Goal: Communication & Community: Share content

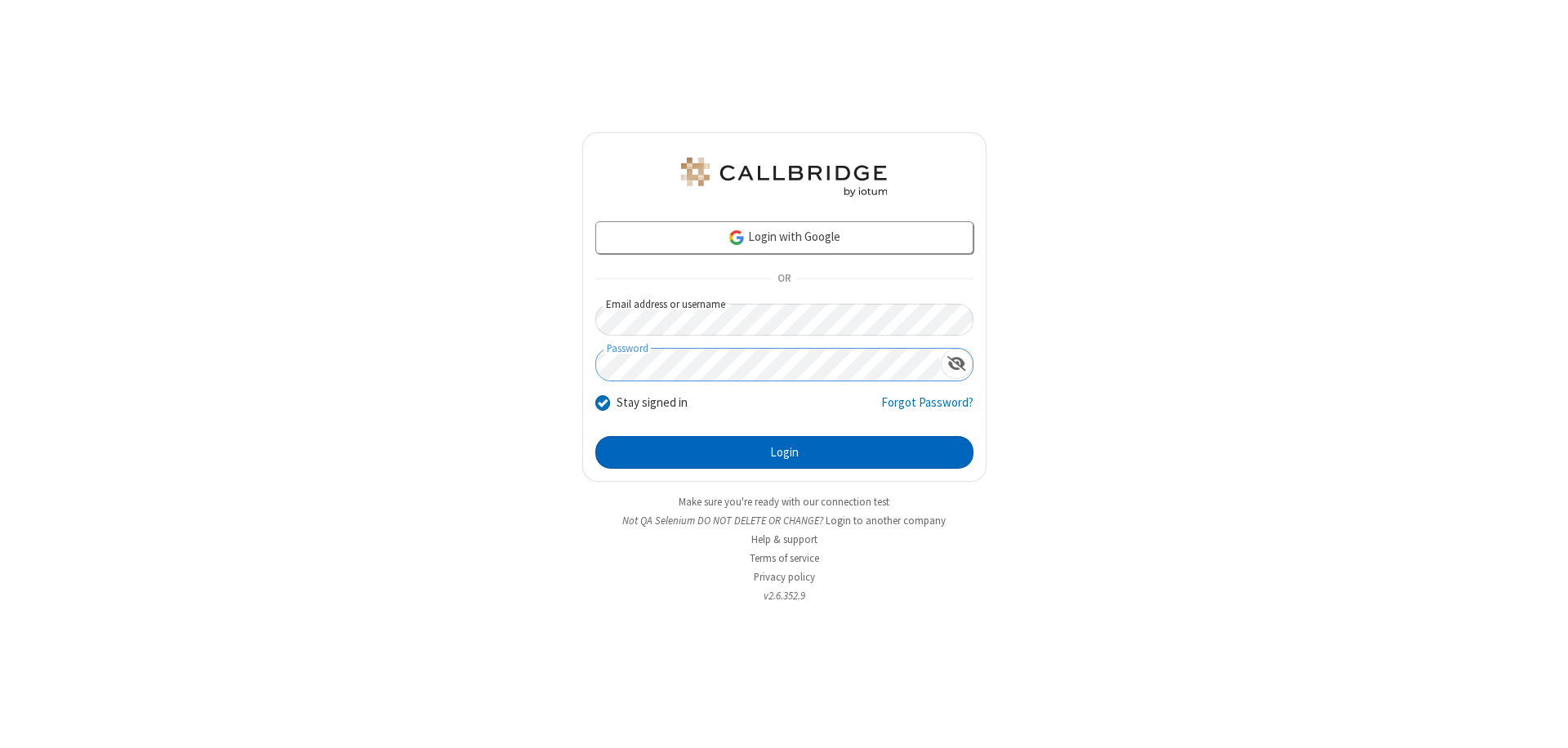
click at [784, 452] on button "Login" at bounding box center [784, 452] width 378 height 32
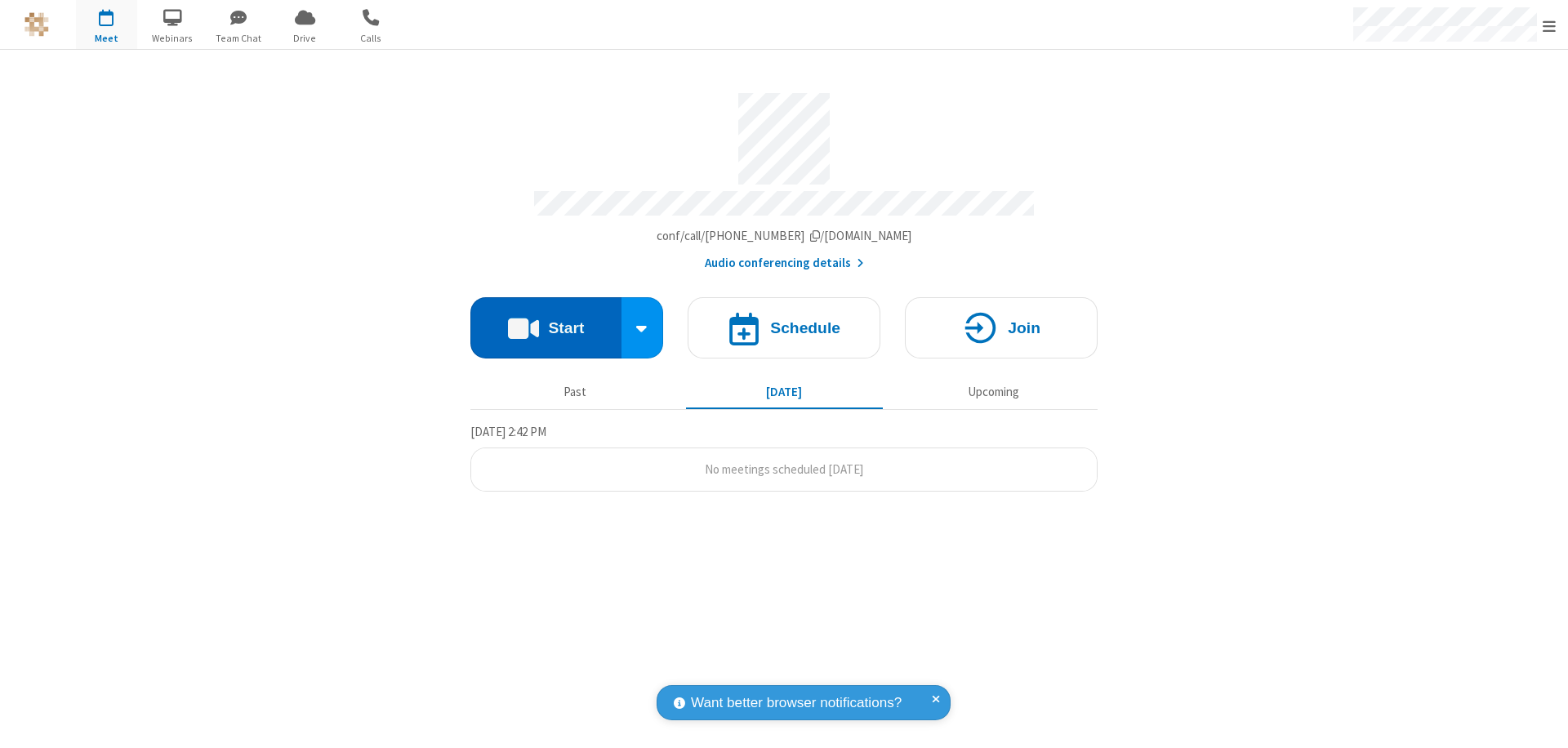
click at [546, 320] on button "Start" at bounding box center [546, 328] width 151 height 61
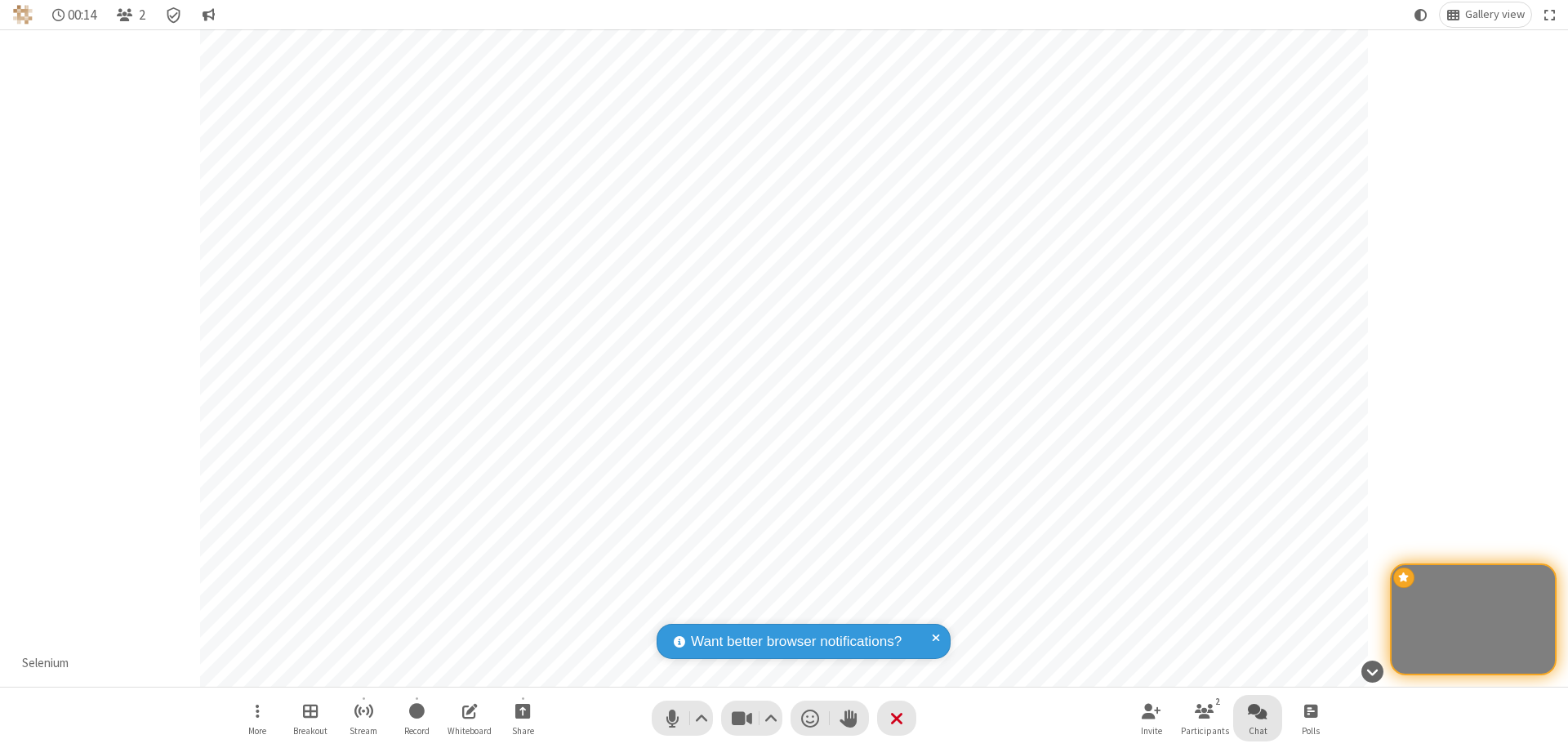
click at [1258, 710] on span "Open chat" at bounding box center [1258, 710] width 20 height 21
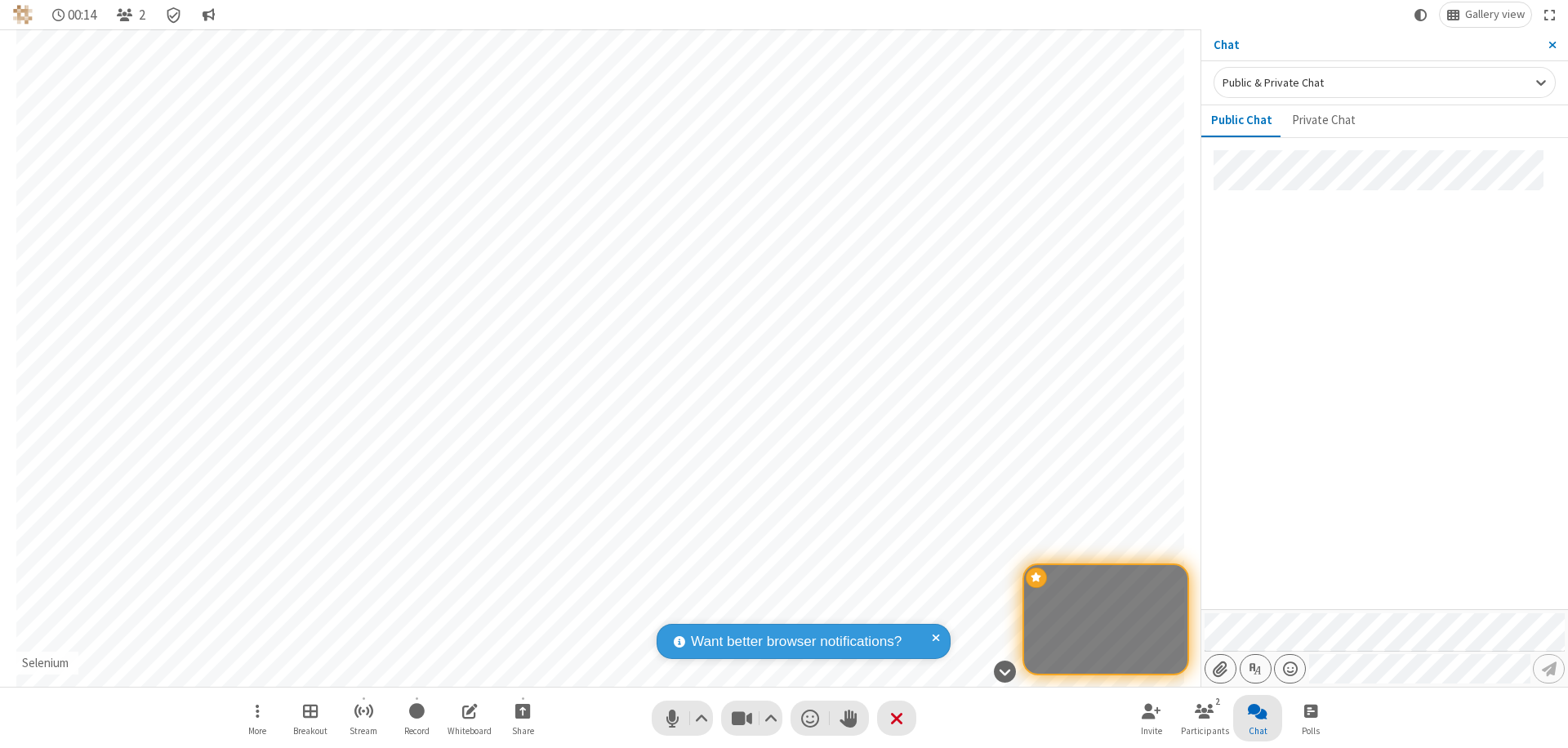
type input "C:\fakepath\doc_test.docx"
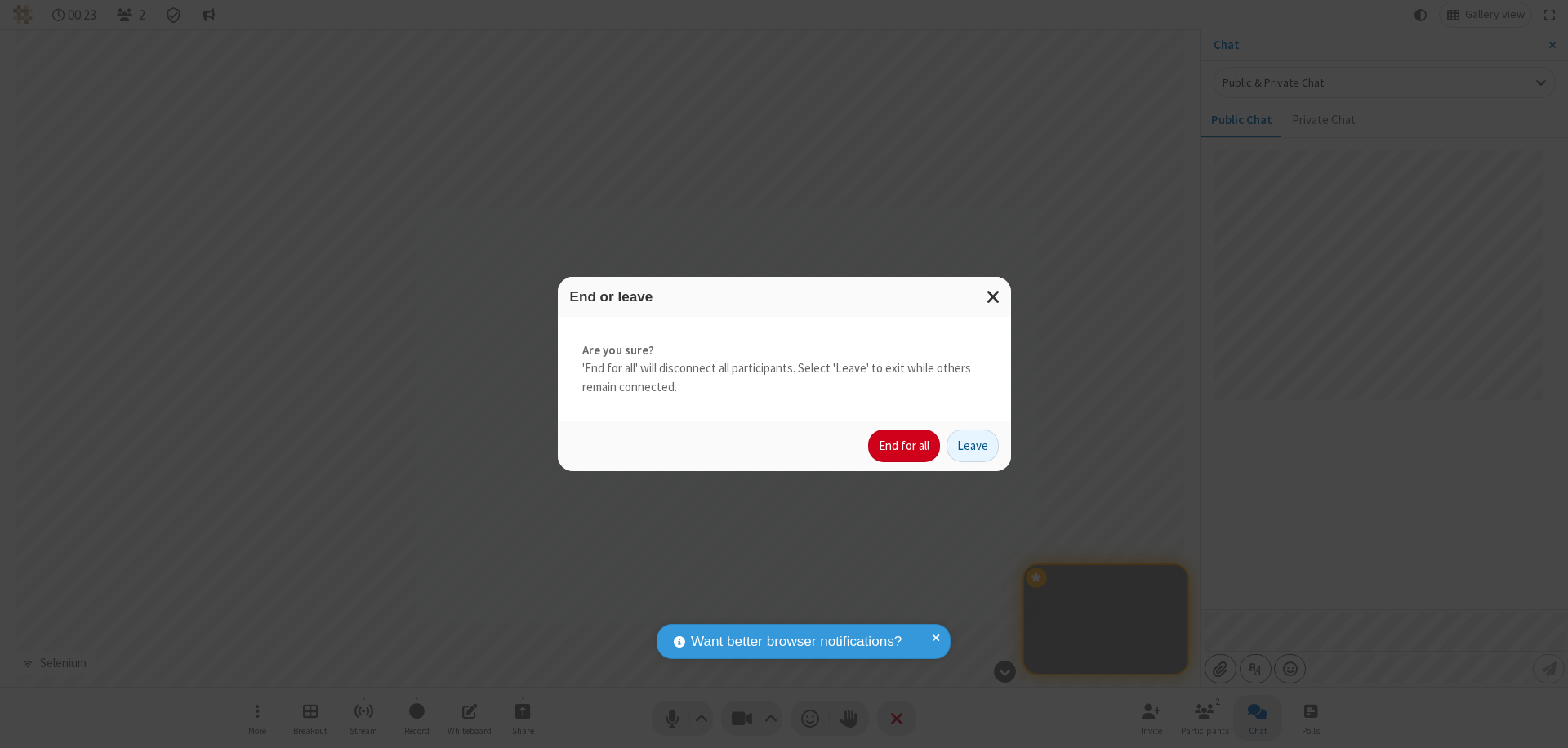
click at [905, 446] on button "End for all" at bounding box center [904, 445] width 72 height 32
